Goal: Task Accomplishment & Management: Manage account settings

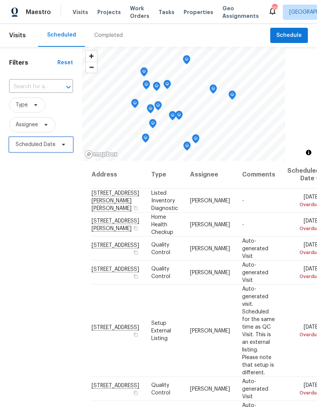
click at [57, 146] on span "Scheduled Date" at bounding box center [41, 144] width 64 height 15
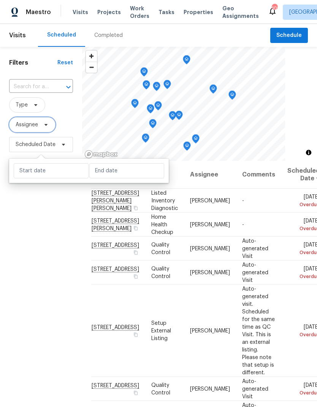
click at [40, 127] on span "Assignee" at bounding box center [32, 124] width 46 height 15
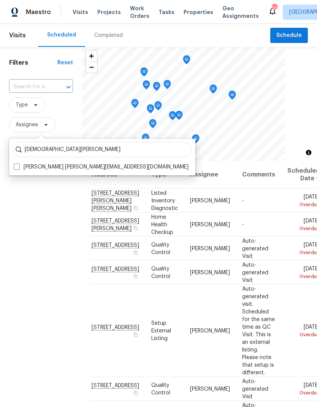
type input "[DEMOGRAPHIC_DATA][PERSON_NAME]"
click at [16, 164] on span at bounding box center [17, 167] width 6 height 6
click at [16, 164] on input "[PERSON_NAME] [PERSON_NAME][EMAIL_ADDRESS][DOMAIN_NAME]" at bounding box center [16, 165] width 5 height 5
checkbox input "true"
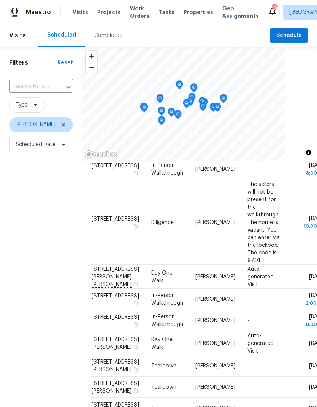
scroll to position [108, 0]
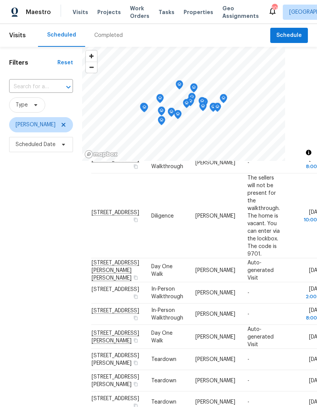
click at [0, 0] on icon at bounding box center [0, 0] width 0 height 0
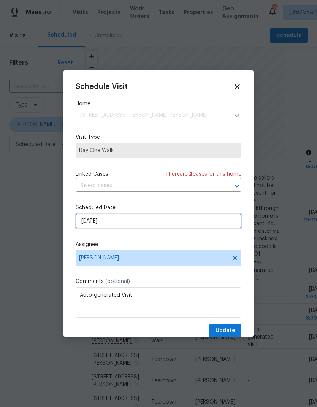
click at [163, 220] on input "[DATE]" at bounding box center [159, 221] width 166 height 15
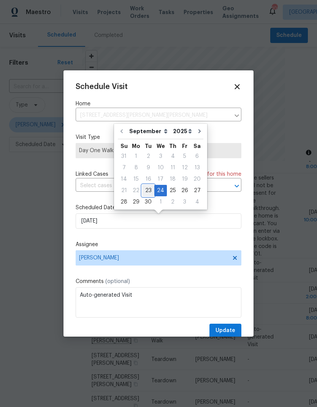
click at [147, 191] on div "23" at bounding box center [148, 190] width 12 height 11
type input "[DATE]"
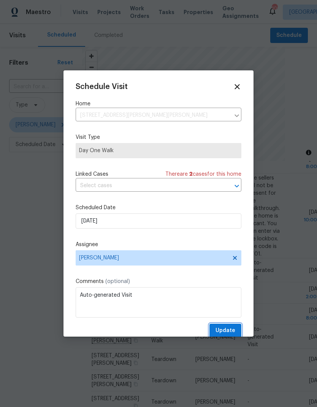
click at [226, 330] on span "Update" at bounding box center [226, 331] width 20 height 10
